Goal: Register for event/course

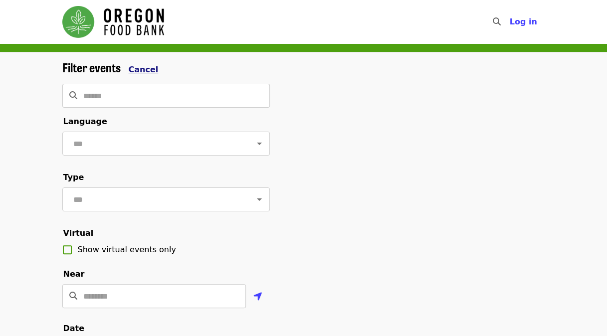
click at [136, 66] on span "Cancel" at bounding box center [144, 69] width 30 height 9
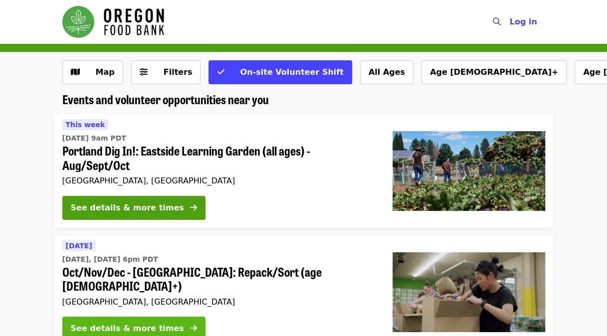
click at [190, 324] on icon "arrow-right icon" at bounding box center [193, 328] width 7 height 9
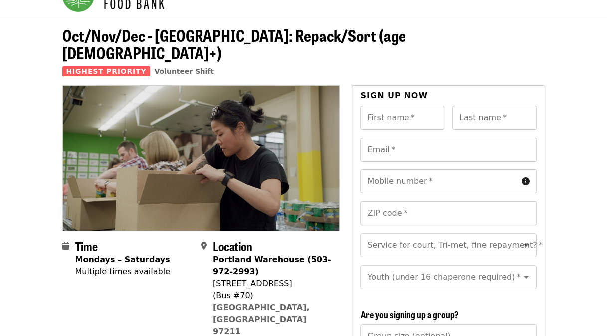
scroll to position [29, 0]
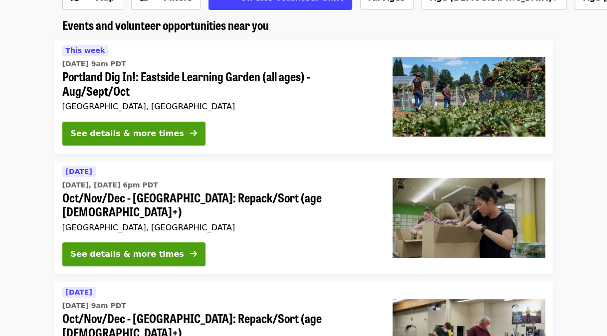
scroll to position [78, 0]
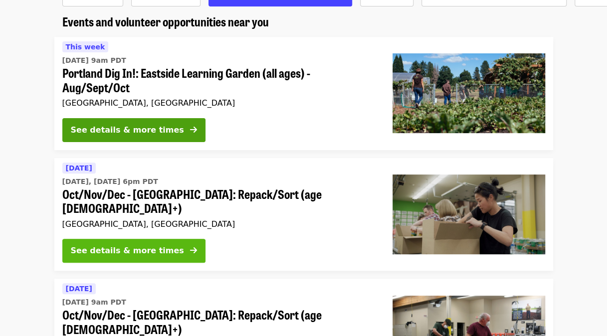
click at [141, 245] on div "See details & more times" at bounding box center [127, 251] width 113 height 12
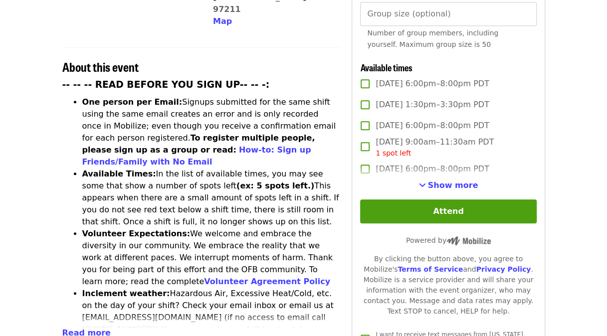
scroll to position [346, 0]
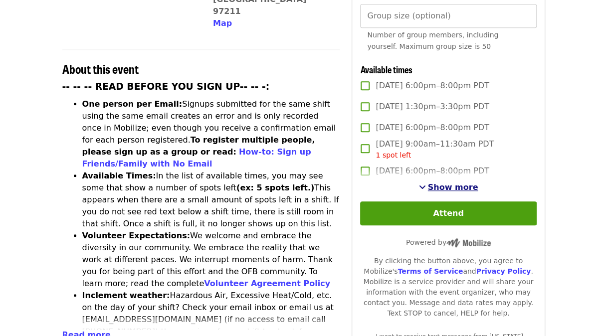
click at [446, 184] on span "Show more" at bounding box center [453, 187] width 50 height 9
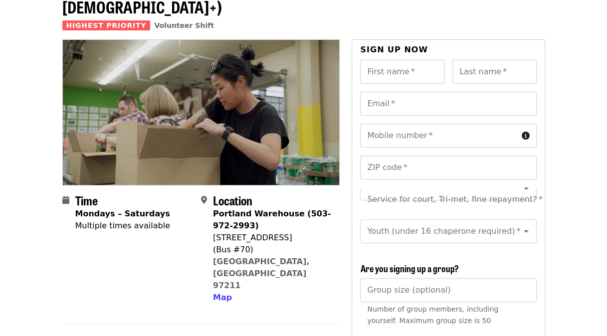
scroll to position [0, 0]
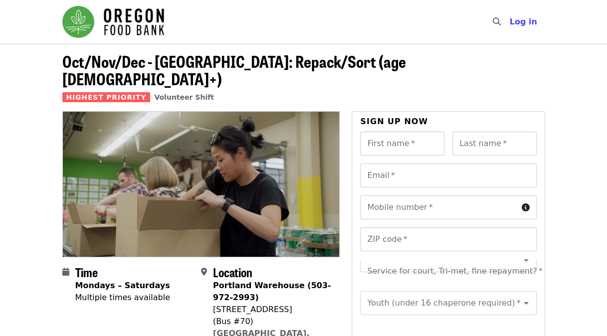
click at [405, 132] on input "First name   *" at bounding box center [402, 144] width 84 height 24
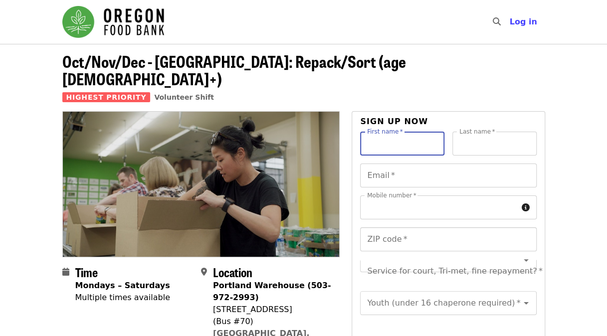
type input "******"
type input "*******"
type input "**********"
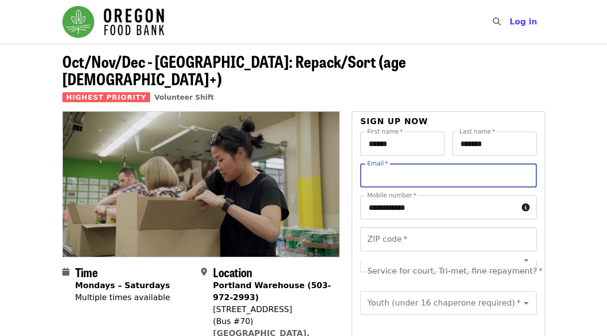
click at [405, 164] on input "Email   *" at bounding box center [448, 176] width 176 height 24
type input "**********"
type input "*****"
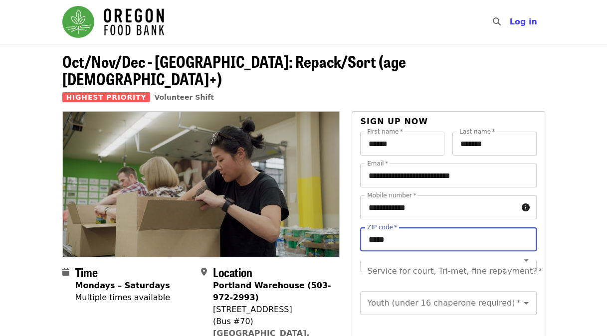
click at [405, 230] on input "*****" at bounding box center [448, 239] width 176 height 24
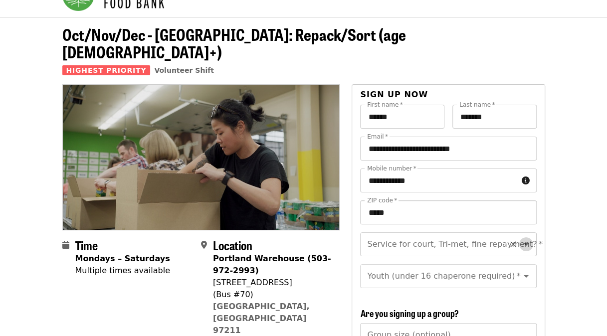
click at [520, 238] on icon "Open" at bounding box center [526, 244] width 12 height 12
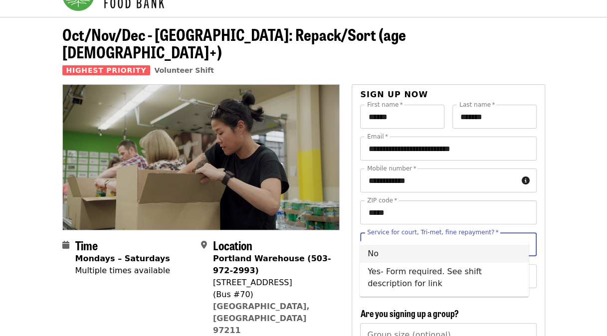
click at [504, 255] on li "No" at bounding box center [444, 254] width 169 height 18
type input "**"
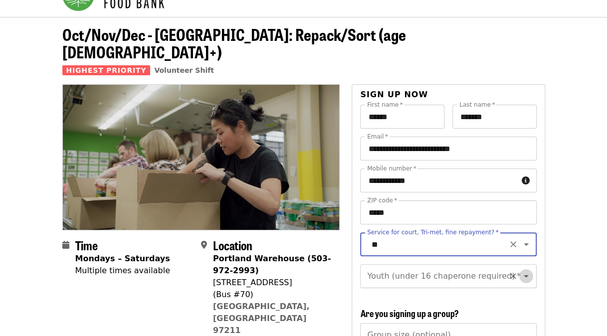
click at [520, 270] on icon "Open" at bounding box center [526, 276] width 12 height 12
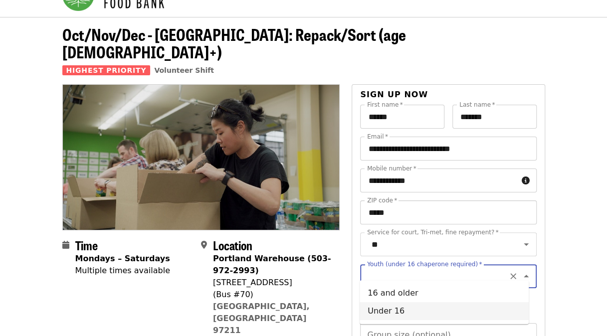
click at [436, 312] on li "Under 16" at bounding box center [444, 311] width 169 height 18
type input "********"
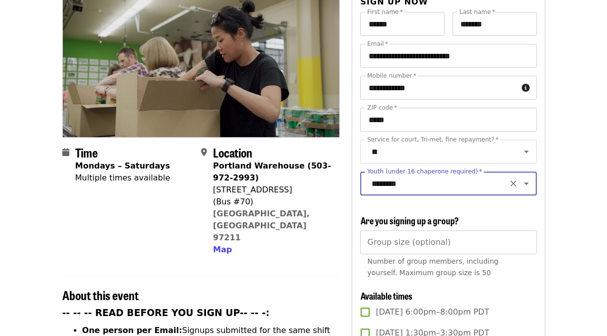
scroll to position [119, 0]
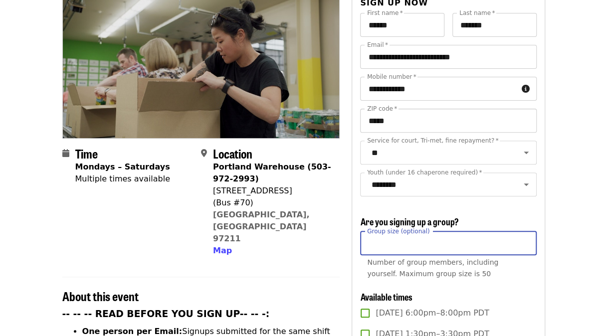
click at [476, 245] on input "Group size (optional)" at bounding box center [448, 243] width 176 height 24
type input "*"
click at [526, 243] on input "*" at bounding box center [448, 243] width 176 height 24
type input "*"
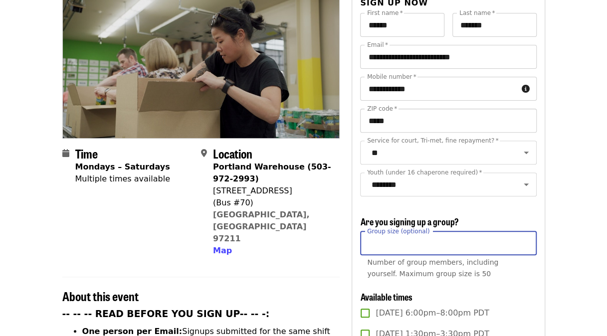
type input "*"
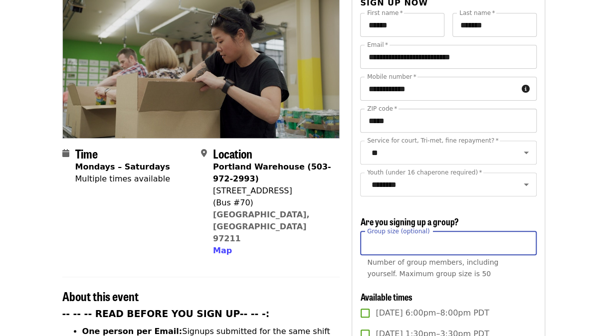
click at [466, 236] on input "Group size (optional)" at bounding box center [448, 243] width 176 height 24
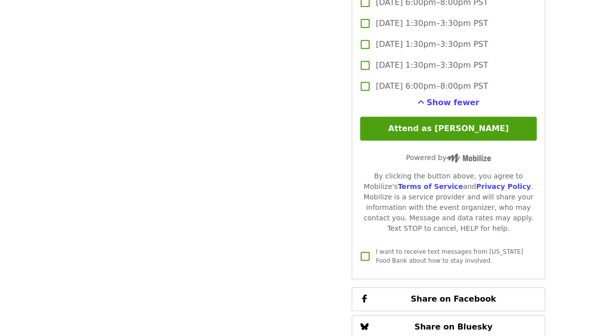
scroll to position [2034, 0]
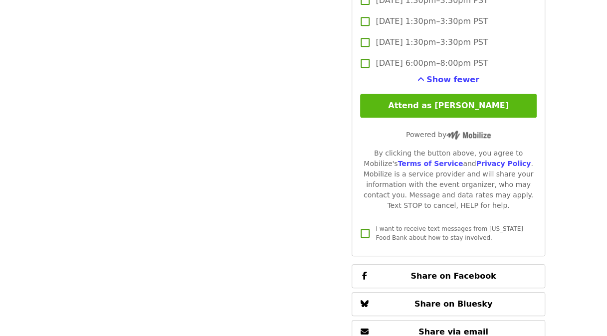
type input "*"
click at [448, 110] on button "Attend as [PERSON_NAME]" at bounding box center [448, 106] width 176 height 24
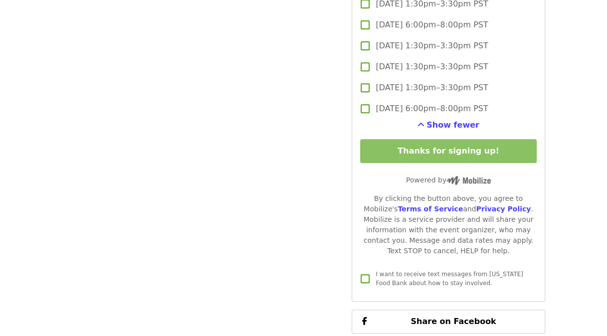
scroll to position [1987, 0]
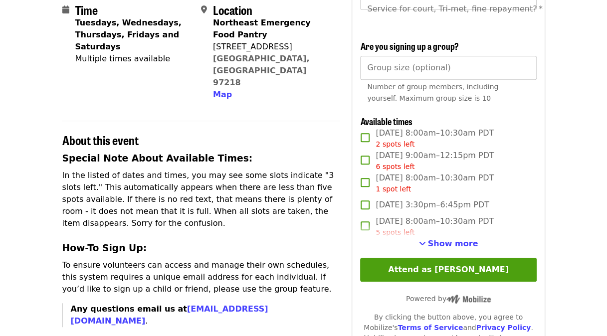
scroll to position [244, 0]
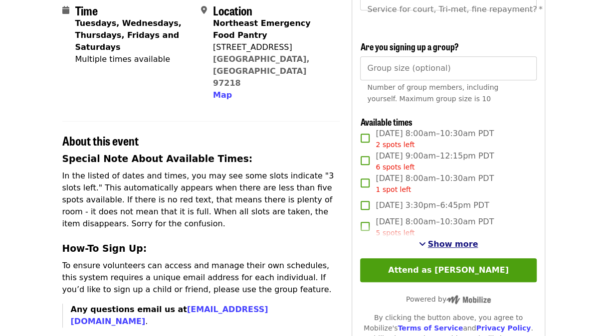
click at [445, 249] on span "Show more" at bounding box center [453, 243] width 50 height 9
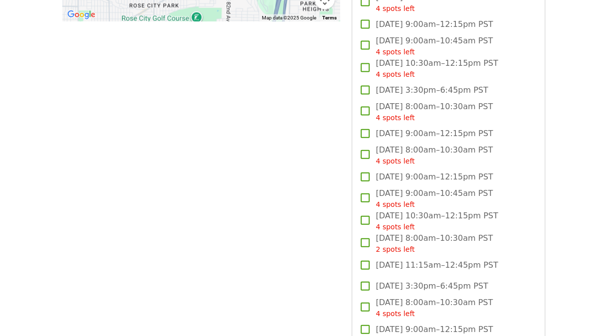
scroll to position [999, 0]
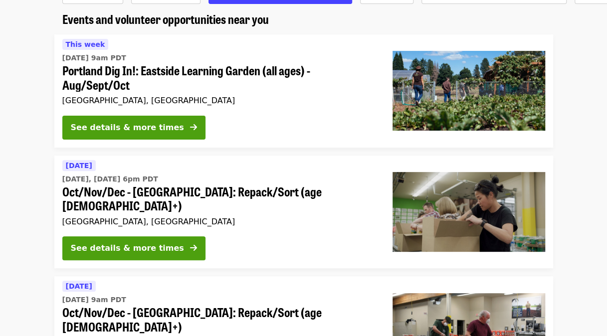
scroll to position [86, 0]
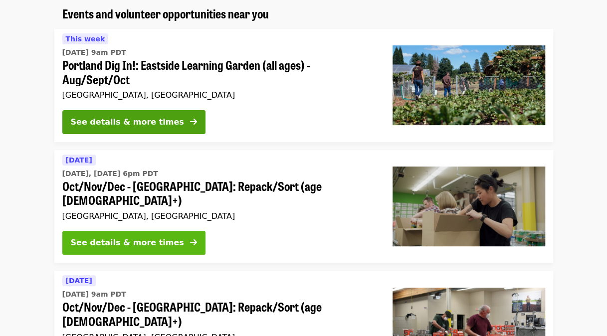
click at [137, 237] on div "See details & more times" at bounding box center [127, 243] width 113 height 12
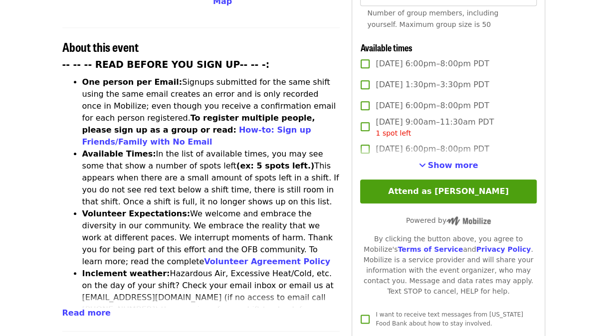
scroll to position [369, 0]
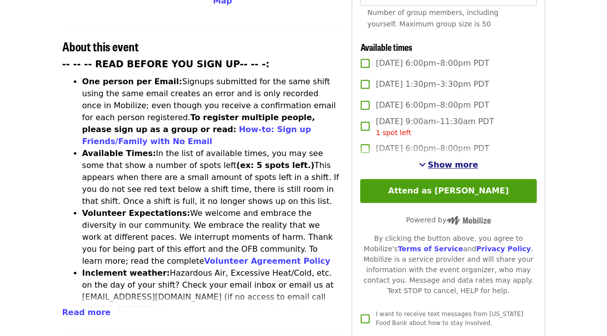
click at [435, 160] on span "Show more" at bounding box center [453, 164] width 50 height 9
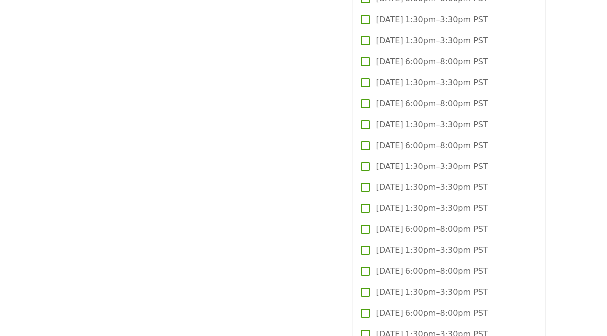
scroll to position [1532, 0]
click at [389, 215] on label "Tue, Dec 9, 1:30pm–3:30pm PST" at bounding box center [442, 209] width 174 height 21
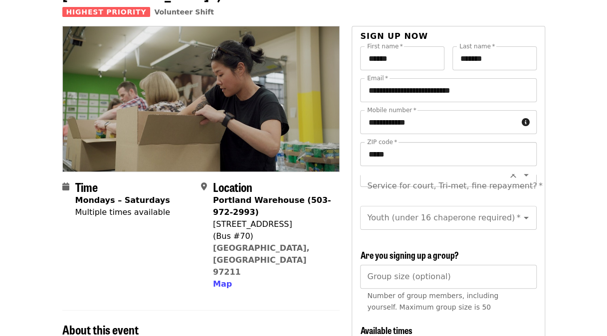
scroll to position [0, 0]
click at [520, 180] on icon "Open" at bounding box center [526, 186] width 12 height 12
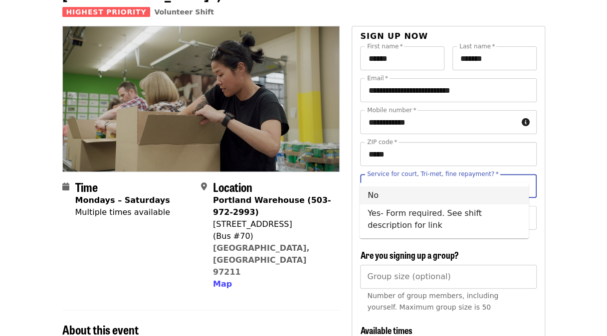
click at [409, 200] on li "No" at bounding box center [444, 196] width 169 height 18
type input "**"
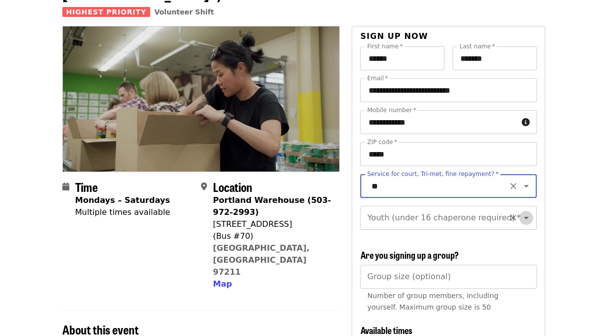
click at [524, 217] on icon "Open" at bounding box center [526, 218] width 5 height 2
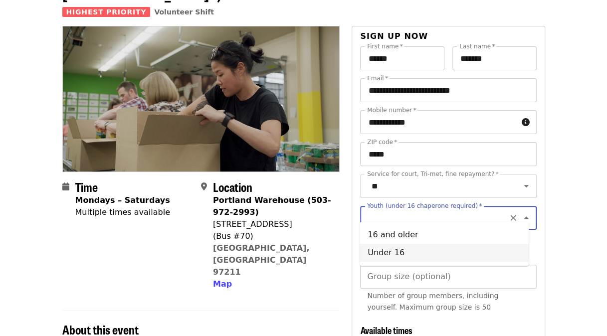
click at [401, 252] on li "Under 16" at bounding box center [444, 253] width 169 height 18
type input "********"
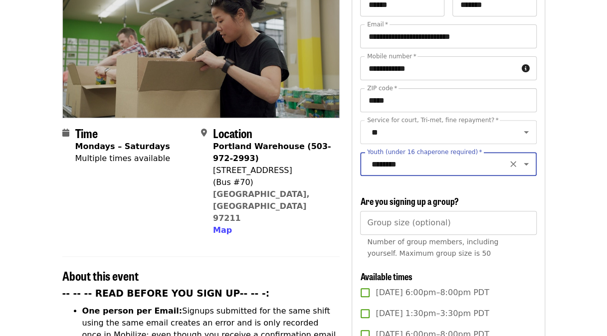
scroll to position [145, 0]
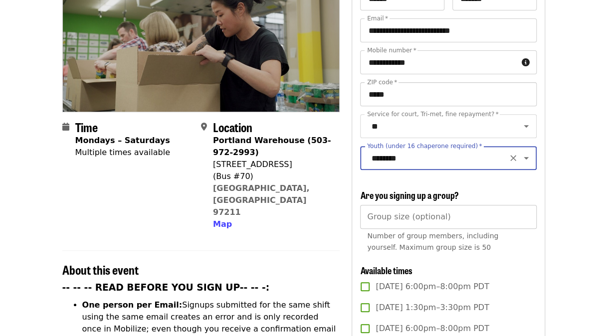
click at [415, 218] on input "Group size (optional)" at bounding box center [448, 217] width 176 height 24
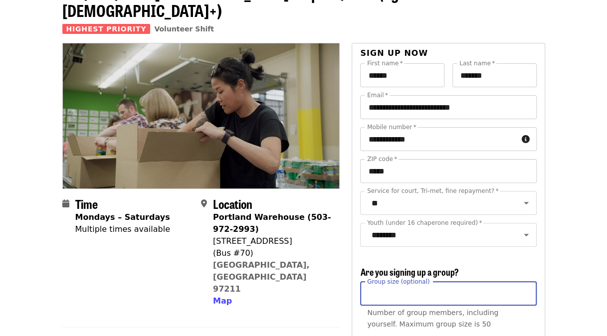
scroll to position [64, 0]
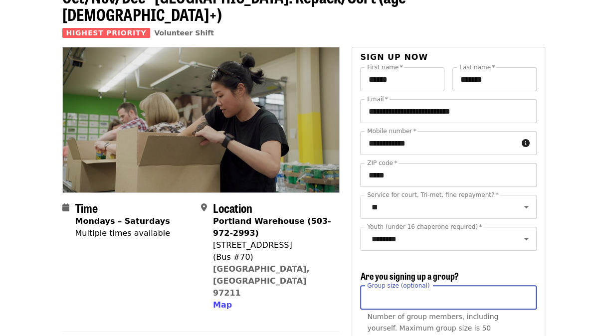
type input "*"
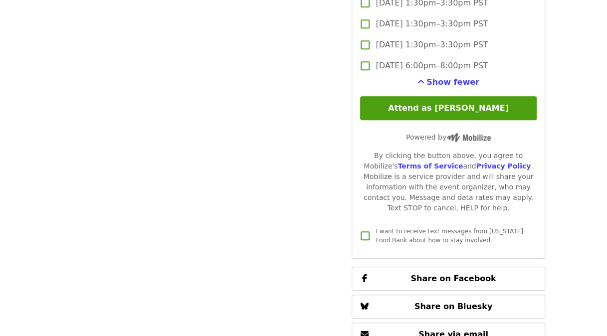
scroll to position [1949, 0]
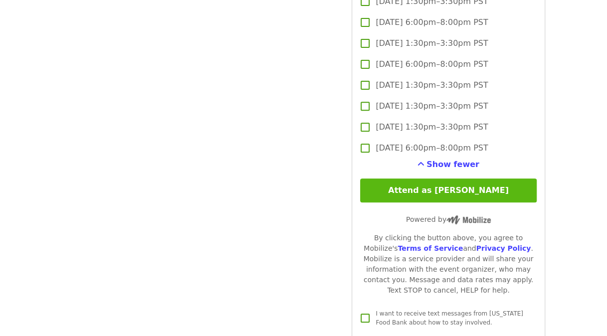
click at [450, 183] on button "Attend as [PERSON_NAME]" at bounding box center [448, 191] width 176 height 24
